Goal: Task Accomplishment & Management: Use online tool/utility

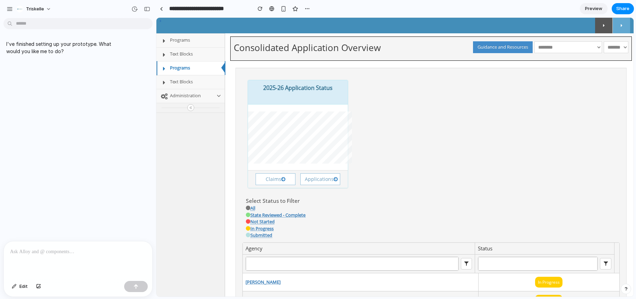
click at [164, 68] on icon at bounding box center [164, 69] width 10 height 6
click at [174, 96] on span "Administration" at bounding box center [185, 95] width 31 height 6
click at [219, 96] on b at bounding box center [218, 95] width 5 height 5
click at [191, 108] on icon at bounding box center [190, 107] width 7 height 7
click at [190, 108] on icon at bounding box center [190, 107] width 7 height 7
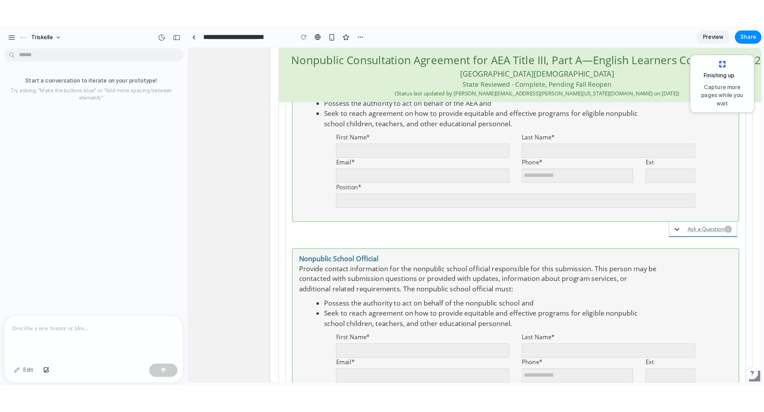
scroll to position [827, 0]
